Goal: Information Seeking & Learning: Learn about a topic

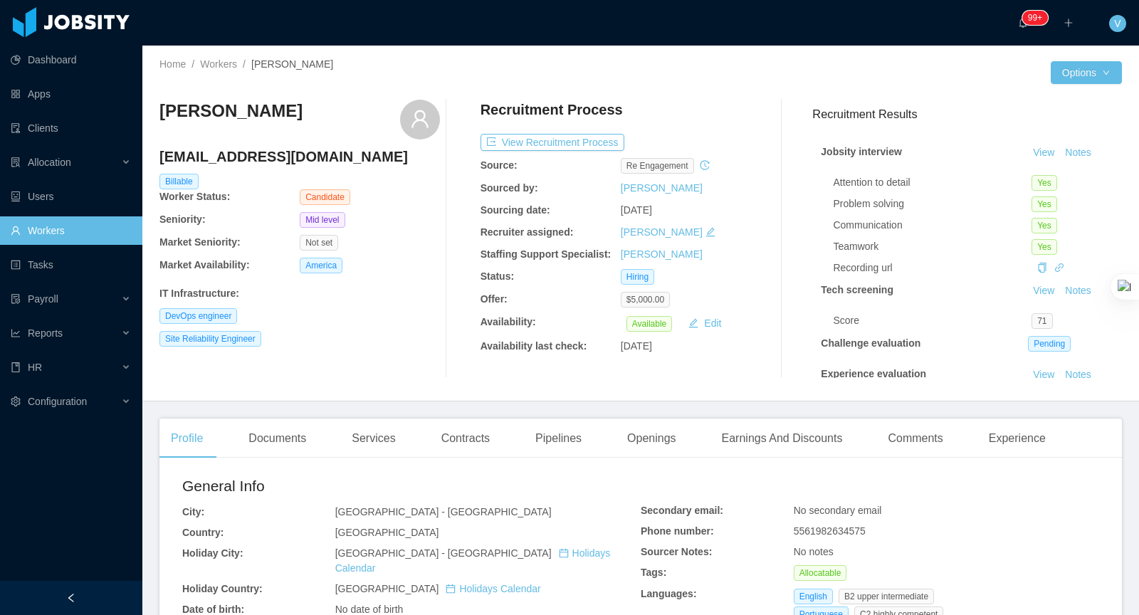
click at [1010, 414] on main "Home / Workers / [PERSON_NAME] / Options [PERSON_NAME] [EMAIL_ADDRESS][DOMAIN_N…" at bounding box center [640, 331] width 997 height 570
click at [1016, 438] on div "Experience" at bounding box center [1018, 439] width 80 height 40
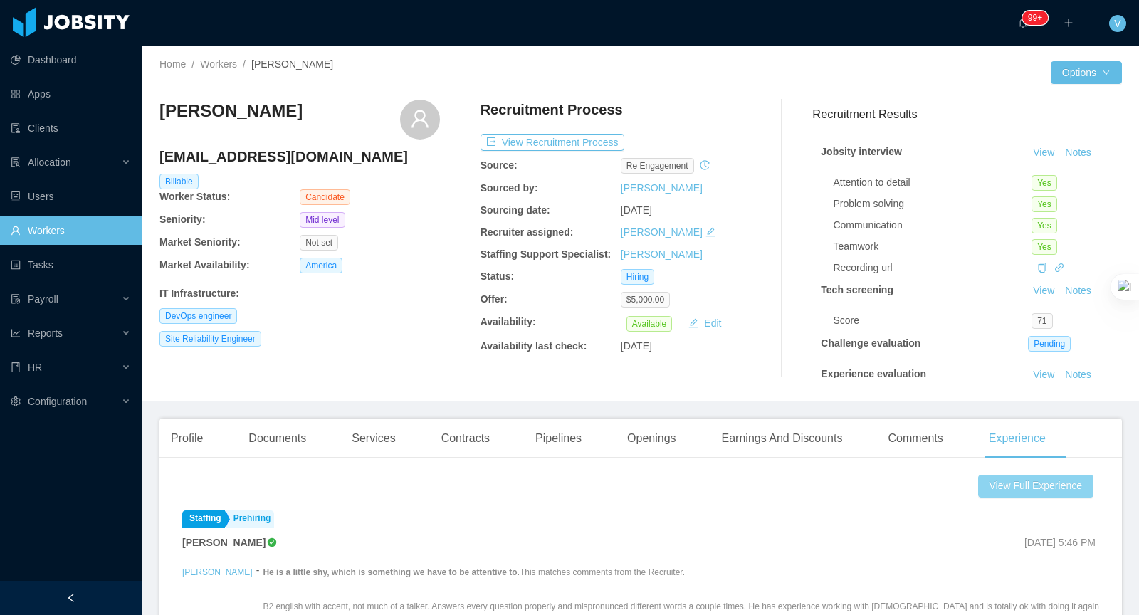
click at [1015, 485] on button "View Full Experience" at bounding box center [1035, 486] width 115 height 23
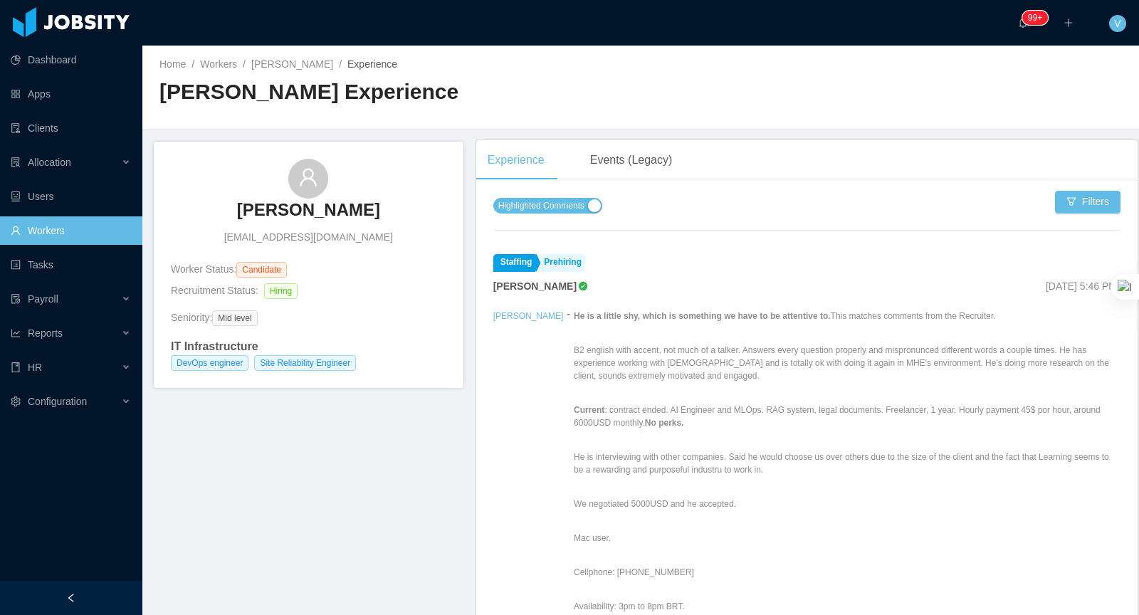
click at [577, 201] on span "Highlighted Comments" at bounding box center [541, 206] width 86 height 14
